Goal: Task Accomplishment & Management: Manage account settings

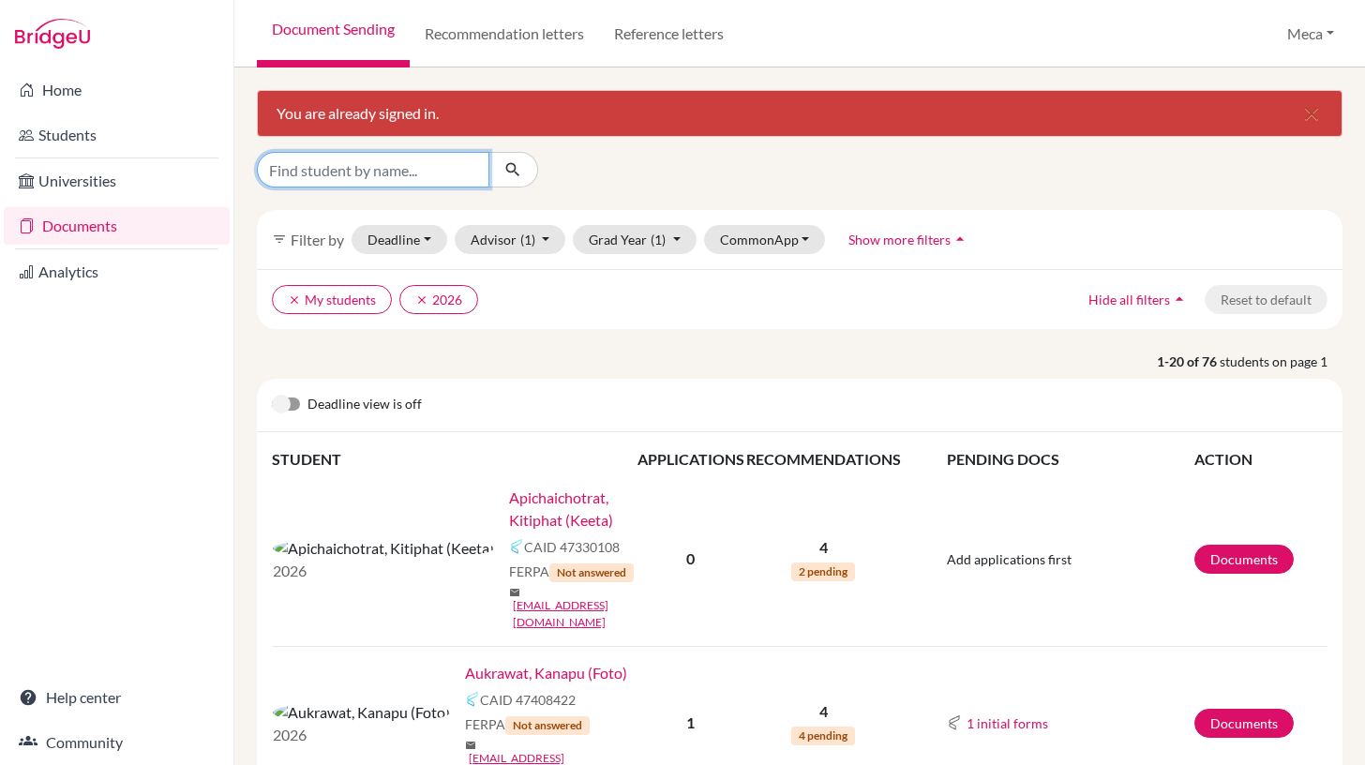
click at [406, 170] on input "Find student by name..." at bounding box center [373, 170] width 233 height 36
type input "leely"
click button "submit" at bounding box center [514, 170] width 50 height 36
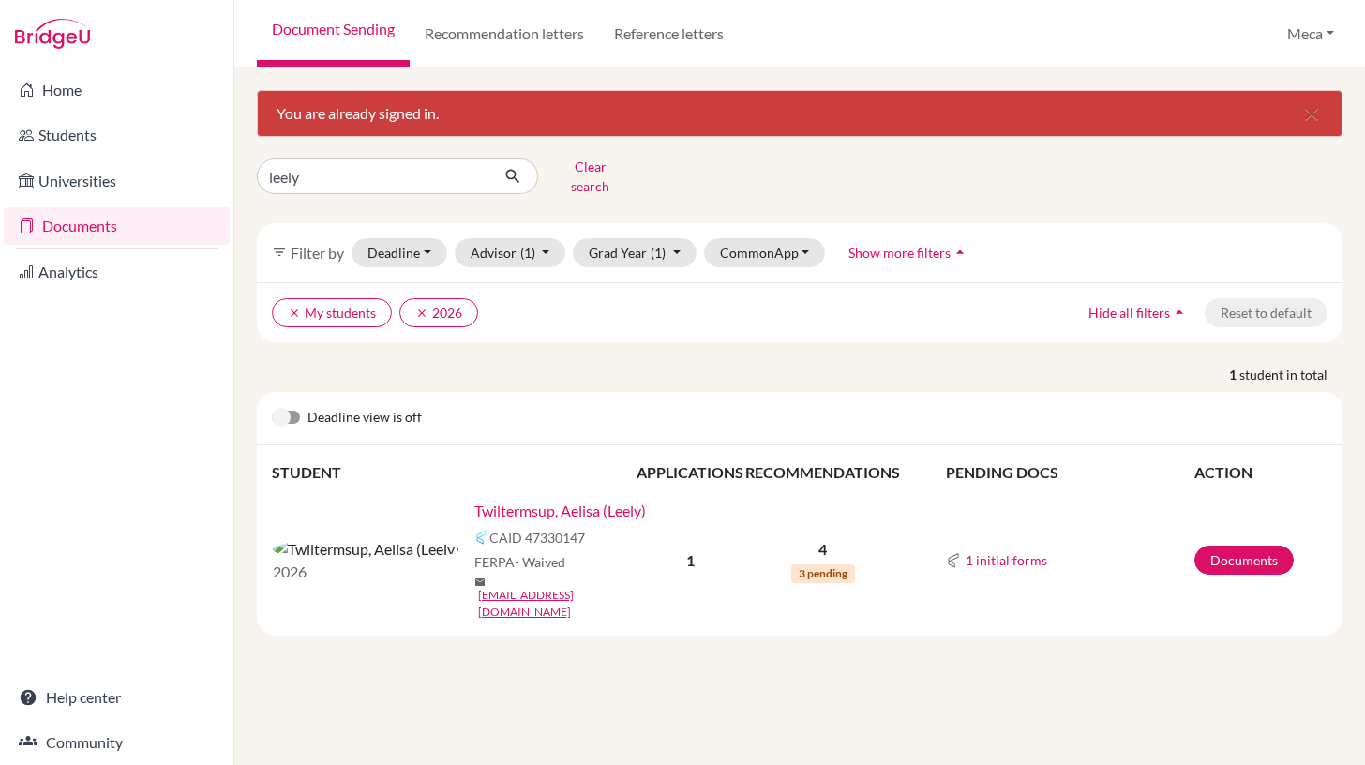
click at [475, 502] on link "Twiltermsup, Aelisa (Leely)" at bounding box center [561, 511] width 172 height 23
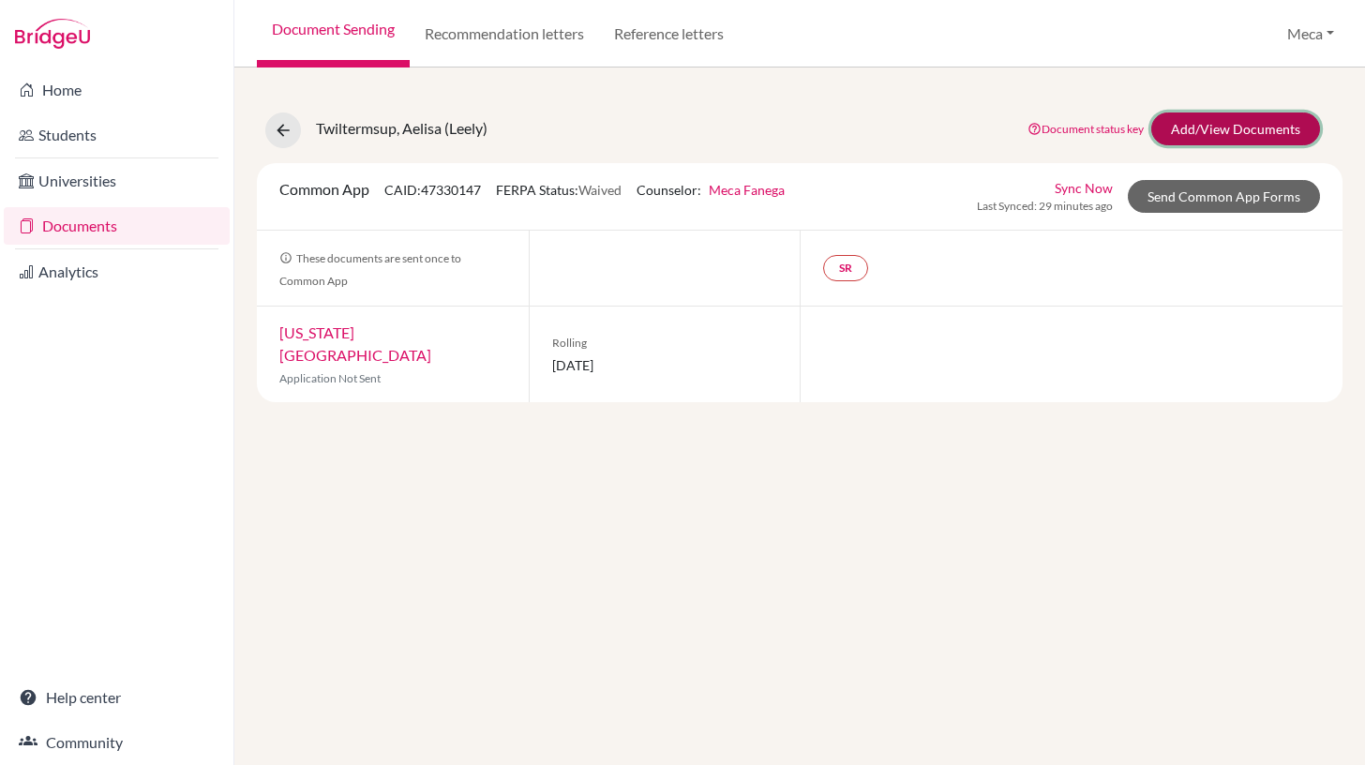
click at [1213, 117] on link "Add/View Documents" at bounding box center [1236, 129] width 169 height 33
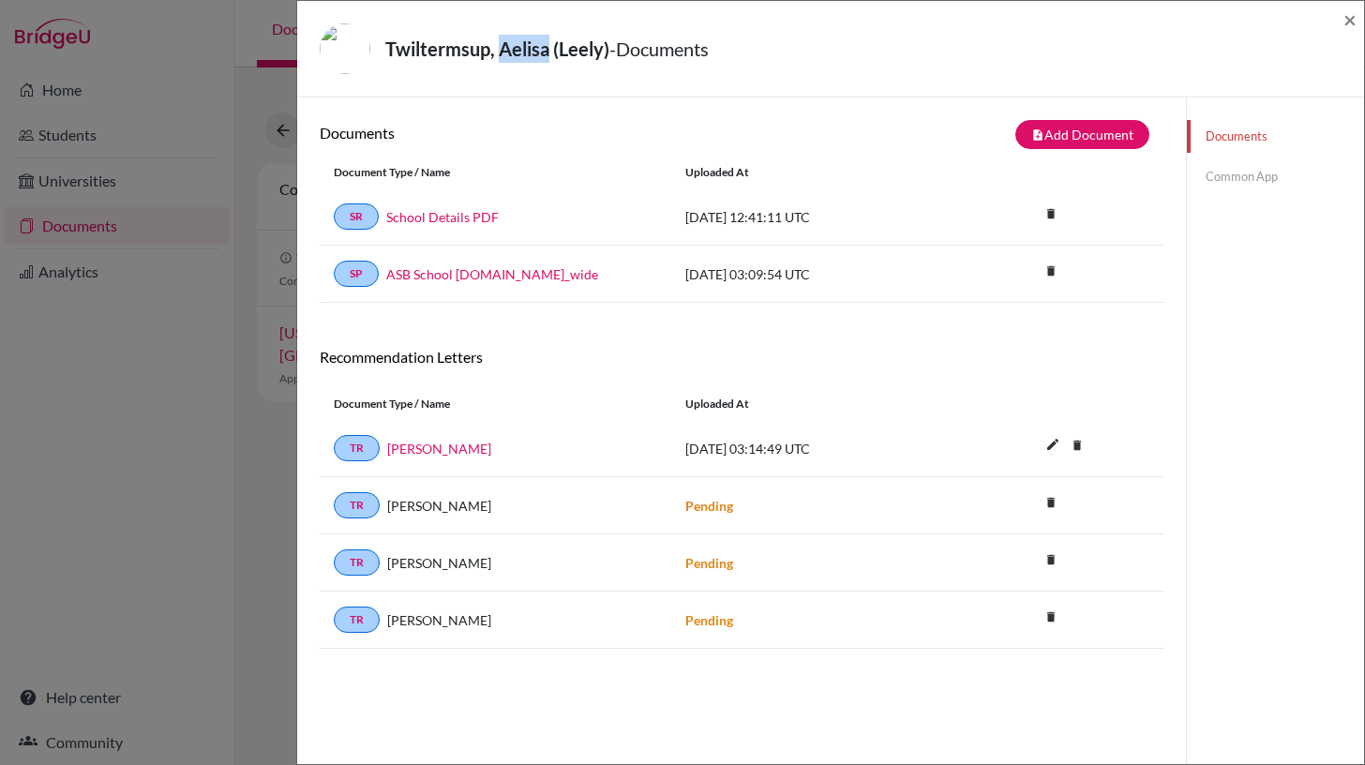
drag, startPoint x: 500, startPoint y: 50, endPoint x: 550, endPoint y: 53, distance: 49.8
click at [550, 53] on strong "Twiltermsup, Aelisa (Leely)" at bounding box center [497, 49] width 224 height 23
click at [525, 83] on div "Twiltermsup, Aelisa (Leely) - Documents ×" at bounding box center [831, 48] width 1052 height 81
click at [1245, 182] on link "Common App" at bounding box center [1275, 176] width 177 height 33
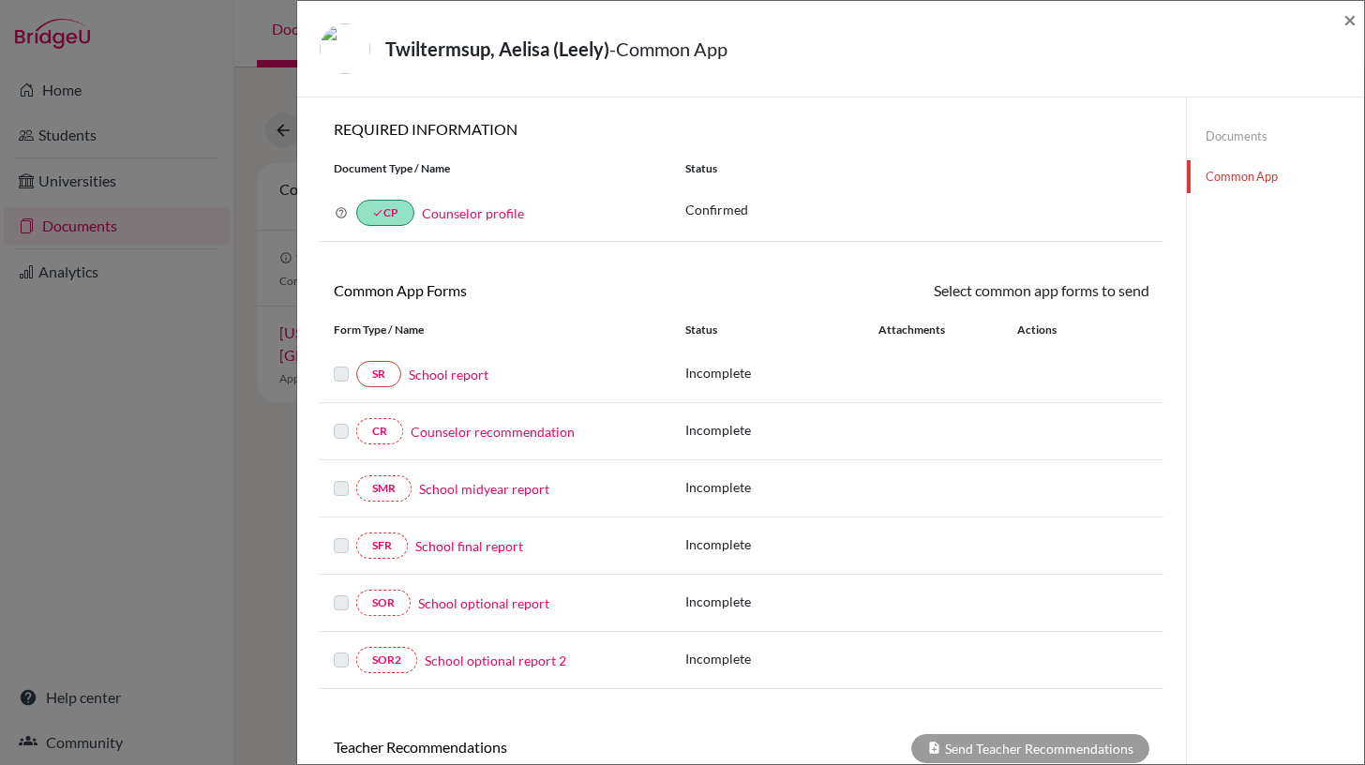
click at [1232, 139] on link "Documents" at bounding box center [1275, 136] width 177 height 33
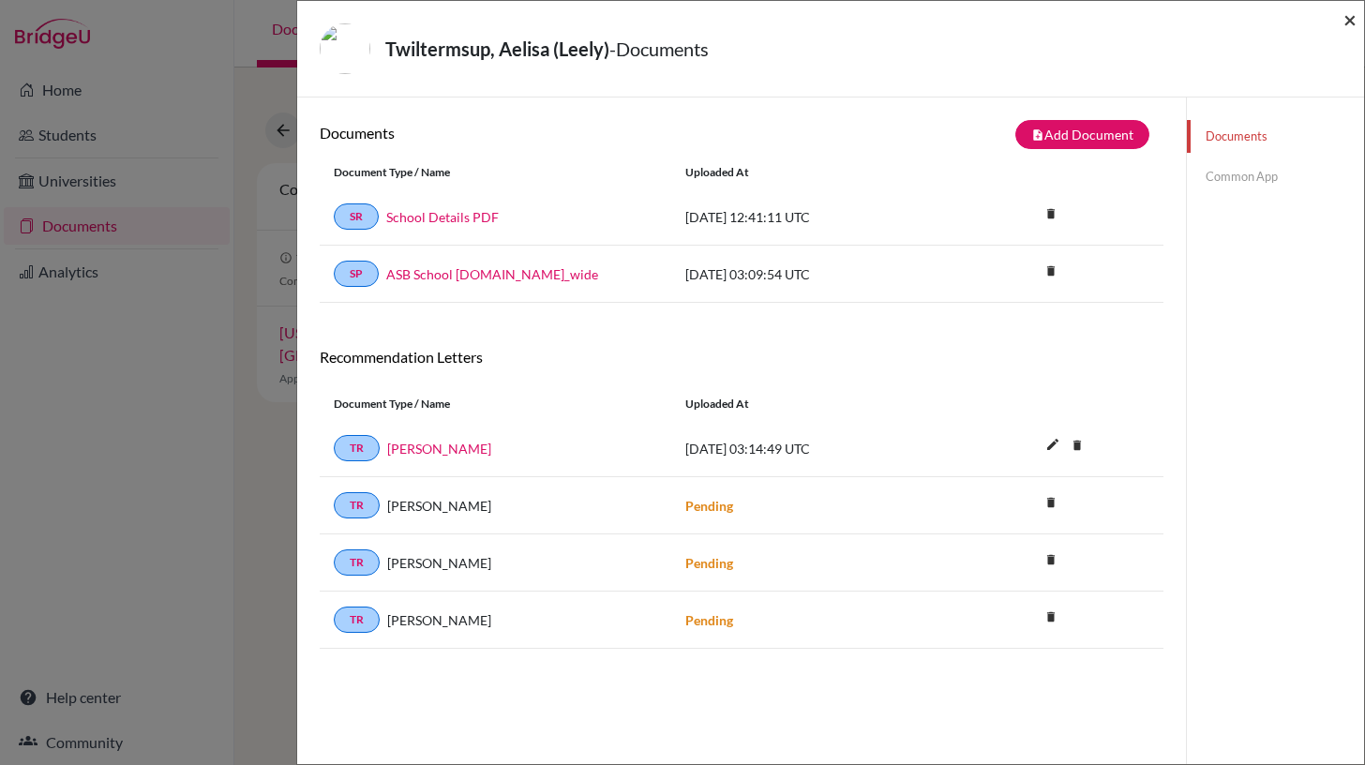
click at [1347, 21] on span "×" at bounding box center [1350, 19] width 13 height 27
